Goal: Answer question/provide support

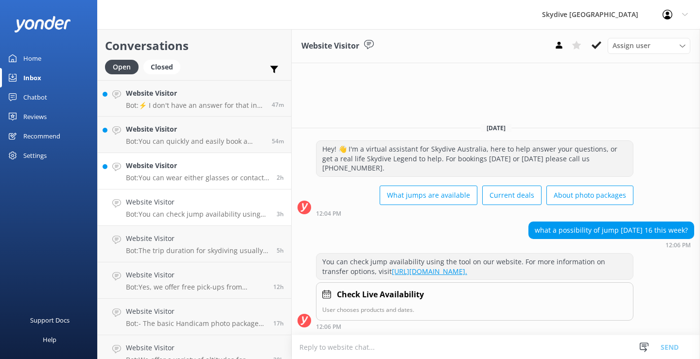
click at [195, 166] on h4 "Website Visitor" at bounding box center [197, 165] width 143 height 11
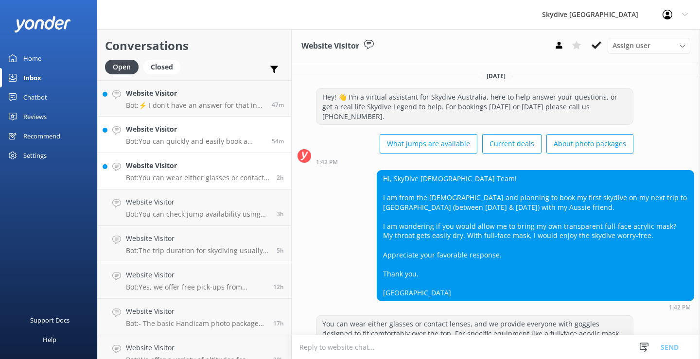
scroll to position [82, 0]
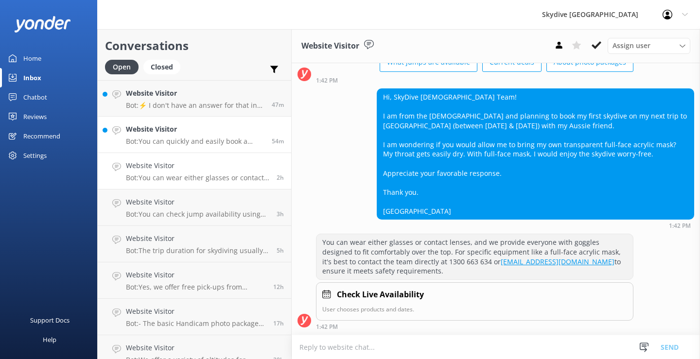
click at [179, 142] on p "Bot: You can quickly and easily book a tandem skydive online and see live avail…" at bounding box center [195, 141] width 139 height 9
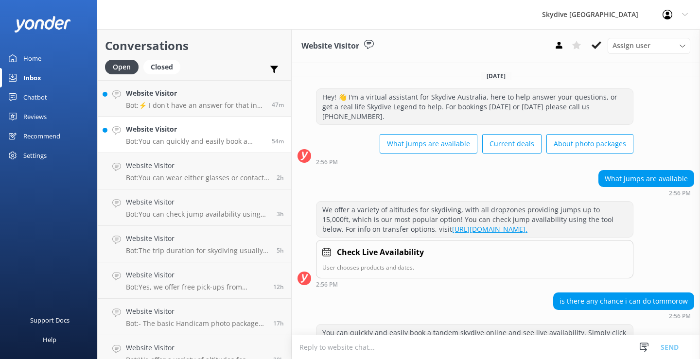
scroll to position [71, 0]
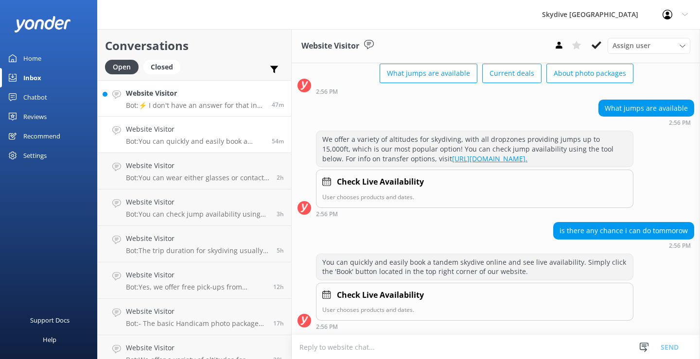
click at [162, 106] on p "Bot: ⚡ I don't have an answer for that in my knowledge base. Please try and rep…" at bounding box center [195, 105] width 139 height 9
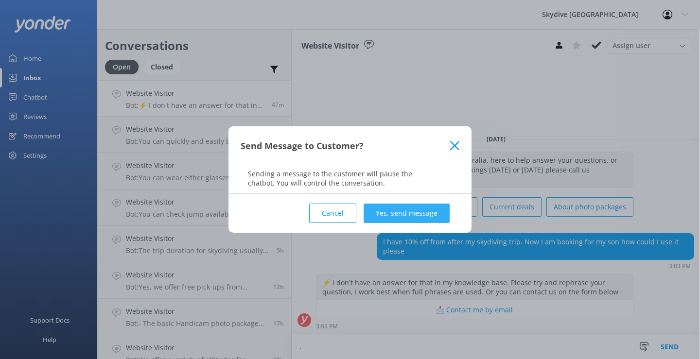
type textarea "."
click at [422, 208] on button "Yes, send message" at bounding box center [407, 213] width 86 height 19
